Goal: Check status: Check status

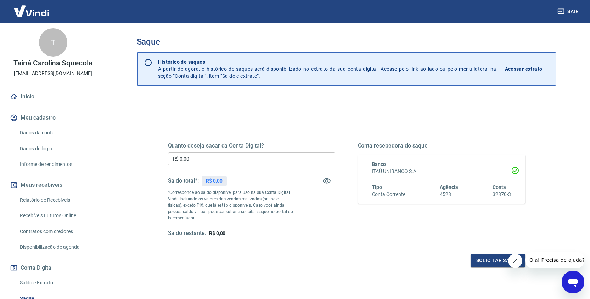
click at [528, 67] on p "Acessar extrato" at bounding box center [524, 69] width 38 height 7
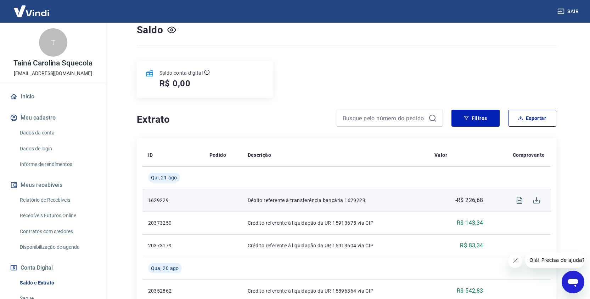
scroll to position [75, 0]
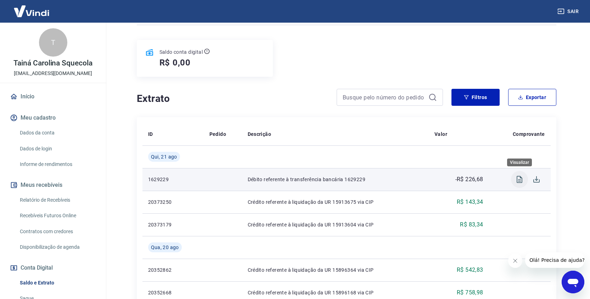
click at [515, 183] on icon "Visualizar" at bounding box center [519, 179] width 9 height 9
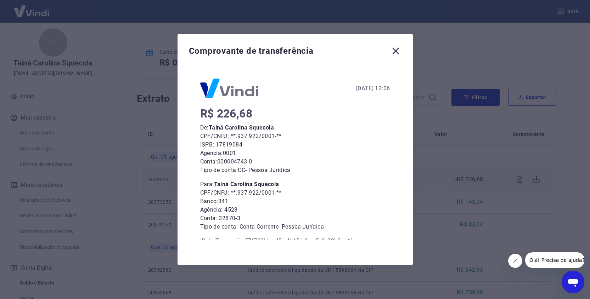
scroll to position [0, 0]
click at [397, 50] on icon at bounding box center [395, 51] width 7 height 7
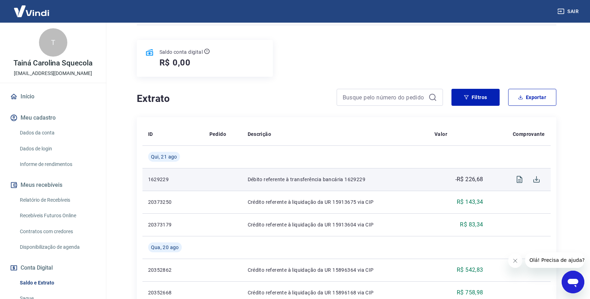
click at [468, 74] on div "Saldo conta digital R$ 0,00" at bounding box center [346, 58] width 419 height 37
